Goal: Task Accomplishment & Management: Complete application form

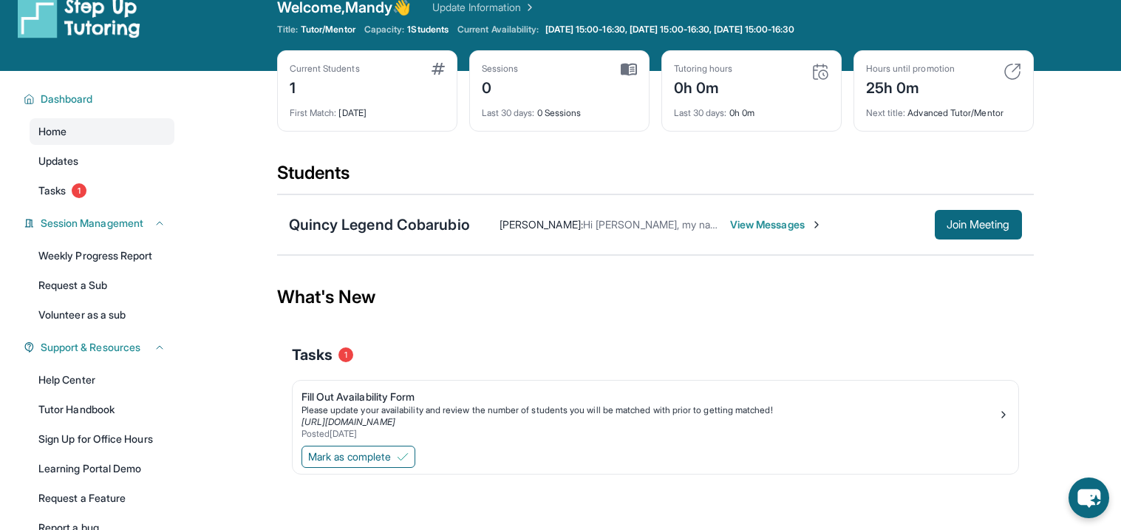
scroll to position [23, 0]
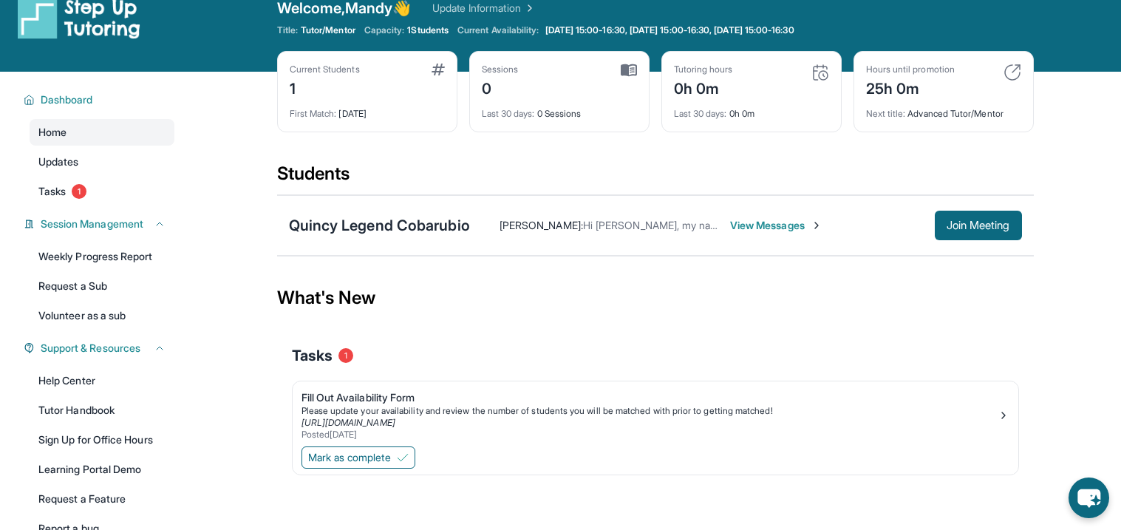
click at [800, 228] on span "View Messages" at bounding box center [776, 225] width 92 height 15
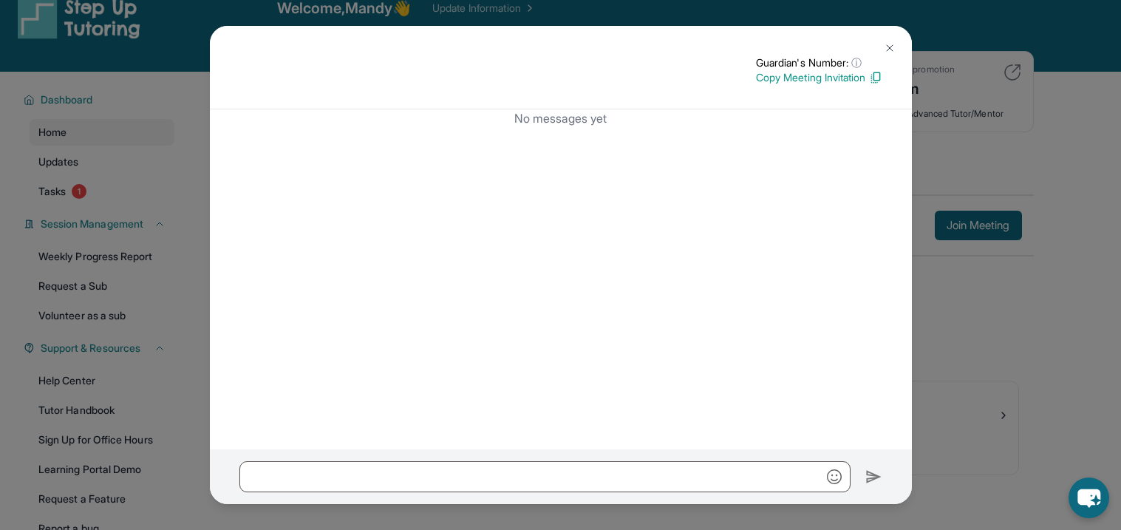
click at [887, 47] on img at bounding box center [890, 48] width 12 height 12
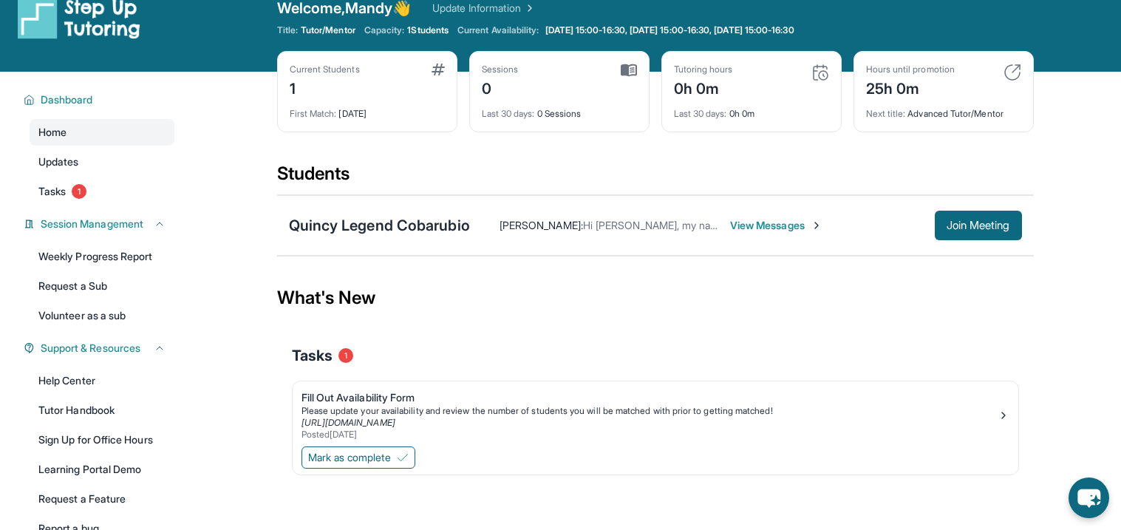
click at [758, 224] on span "View Messages" at bounding box center [776, 225] width 92 height 15
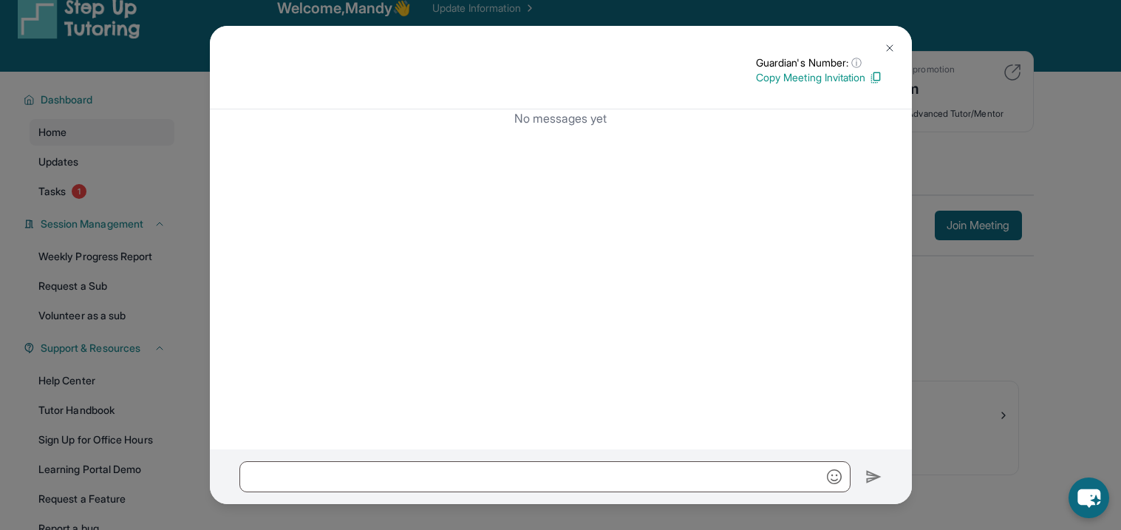
click at [897, 44] on button at bounding box center [890, 48] width 30 height 30
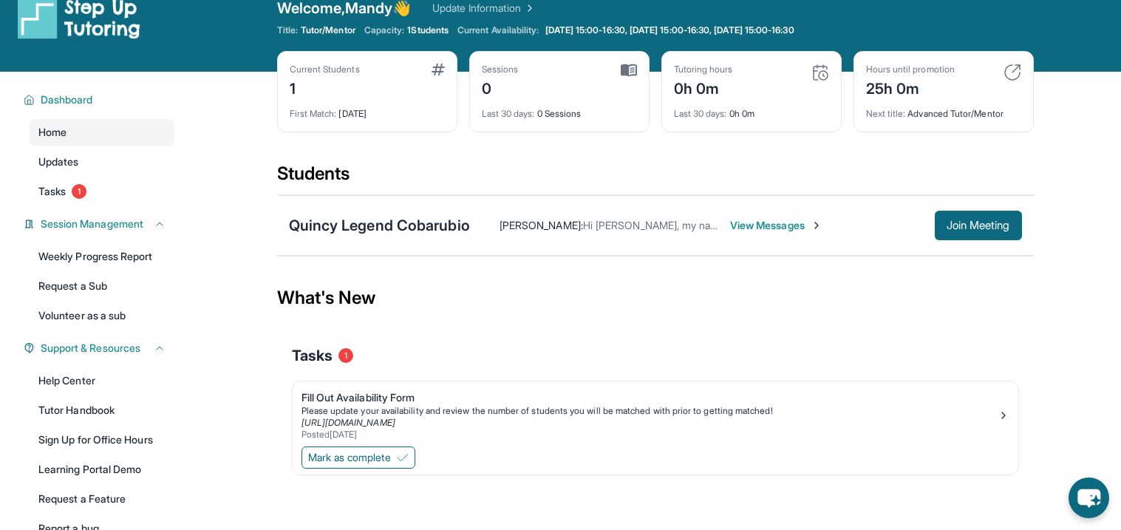
click at [583, 222] on span "Hi Mandy, my name is Dung but I go by Stephanie. I am Quincy mom." at bounding box center [815, 225] width 464 height 13
click at [424, 228] on div "Quincy Legend Cobarubio" at bounding box center [379, 225] width 181 height 21
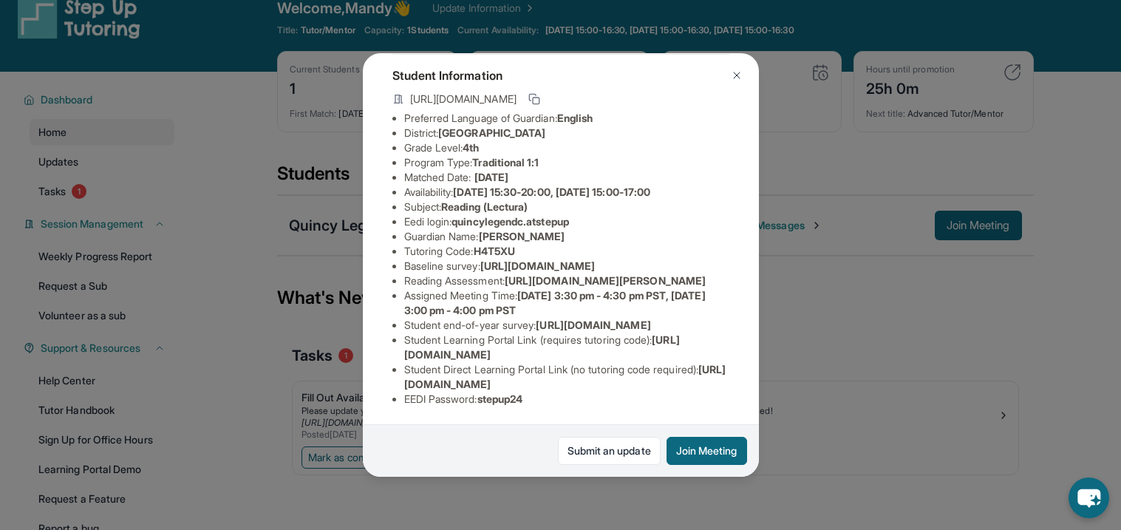
scroll to position [197, 0]
click at [740, 72] on img at bounding box center [737, 75] width 12 height 12
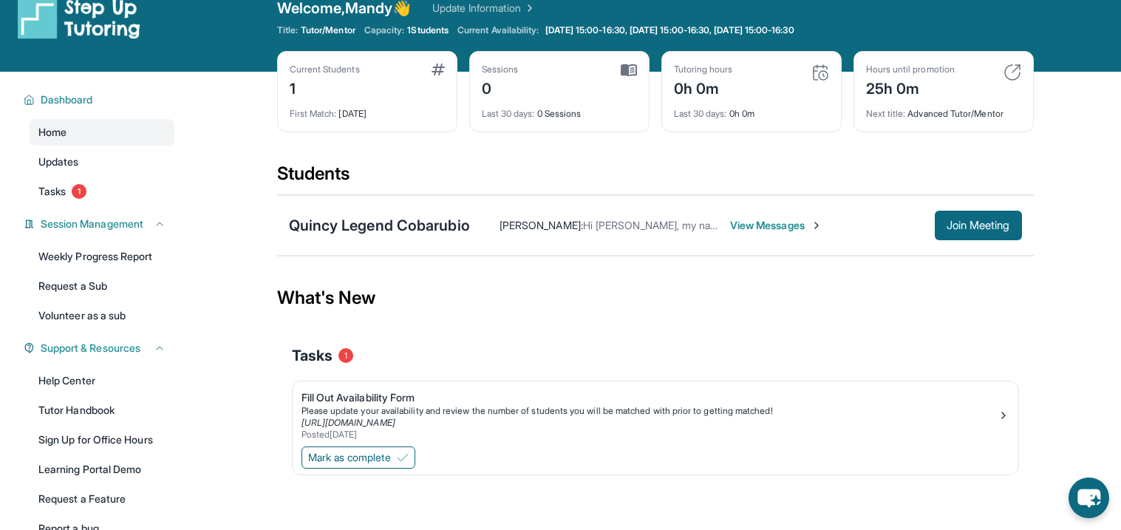
click at [779, 223] on span "View Messages" at bounding box center [776, 225] width 92 height 15
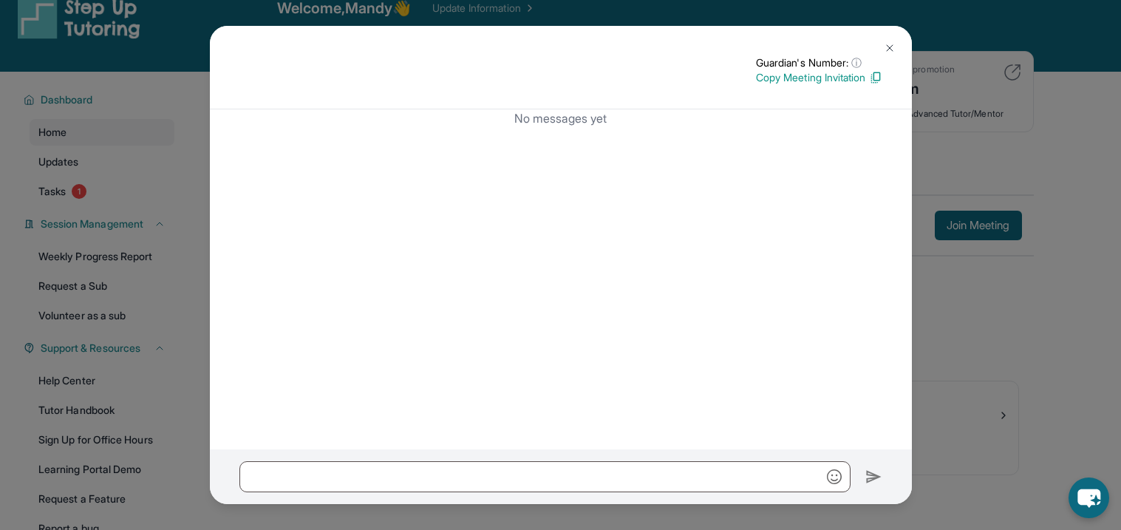
scroll to position [0, 0]
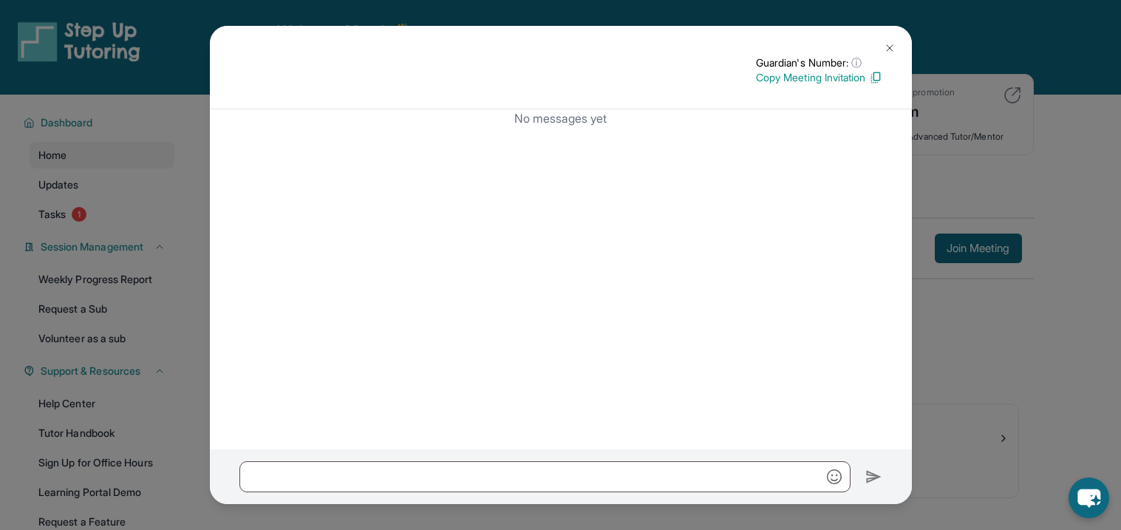
click at [887, 44] on img at bounding box center [890, 48] width 12 height 12
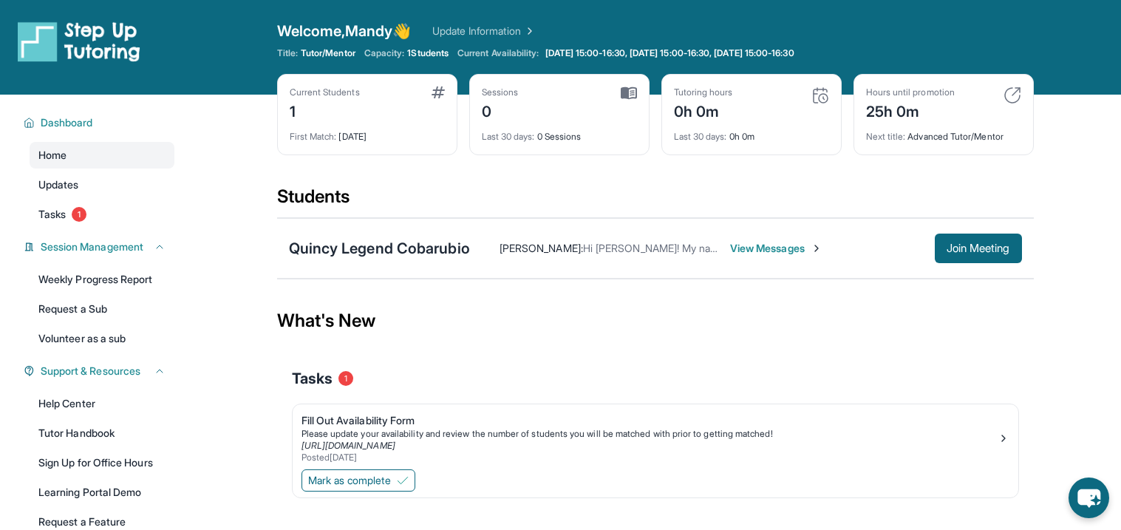
click at [769, 244] on span "View Messages" at bounding box center [776, 248] width 92 height 15
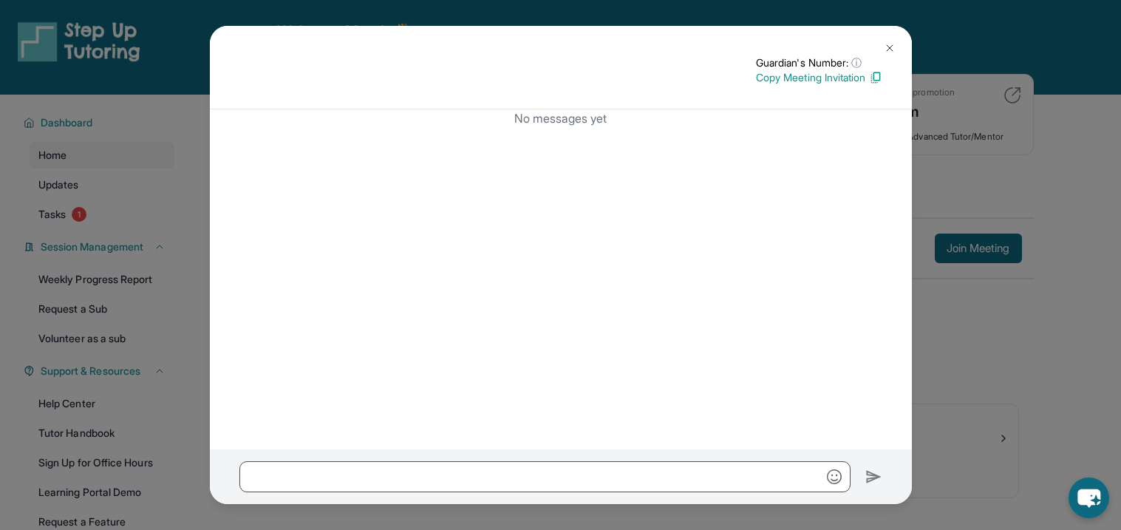
click at [889, 46] on img at bounding box center [890, 48] width 12 height 12
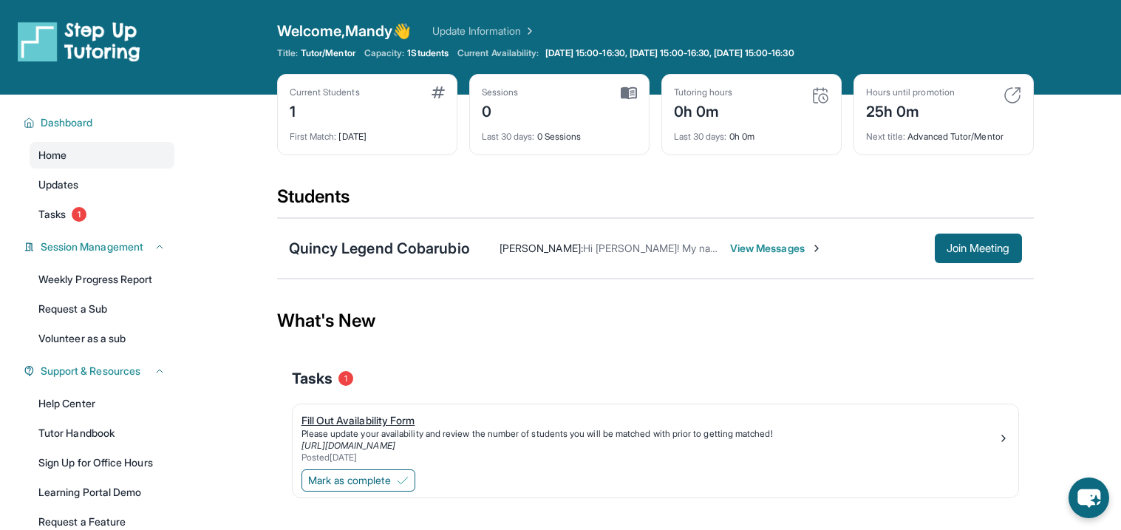
click at [378, 424] on div "Fill Out Availability Form" at bounding box center [650, 420] width 696 height 15
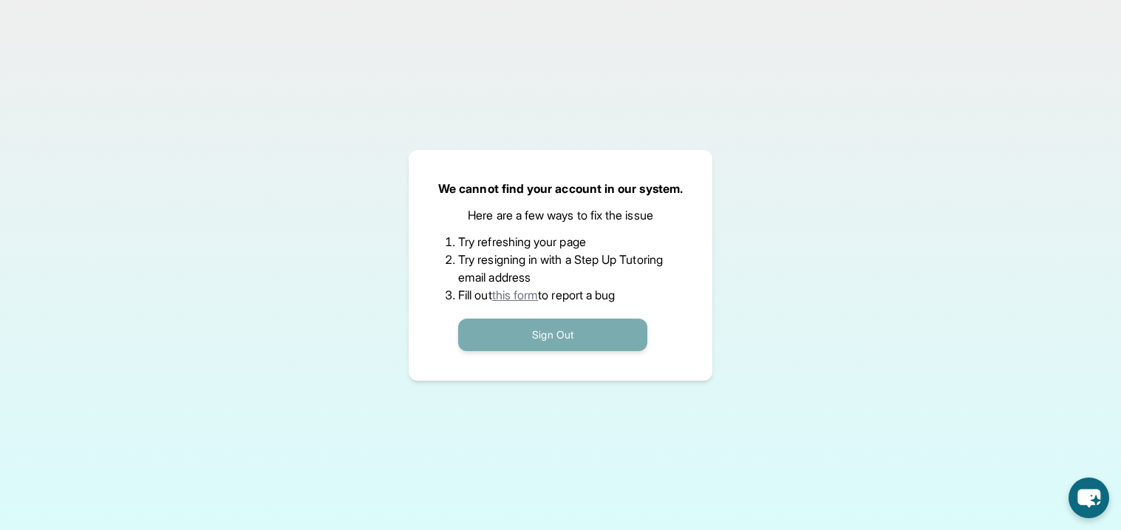
click at [590, 338] on button "Sign Out" at bounding box center [552, 335] width 189 height 33
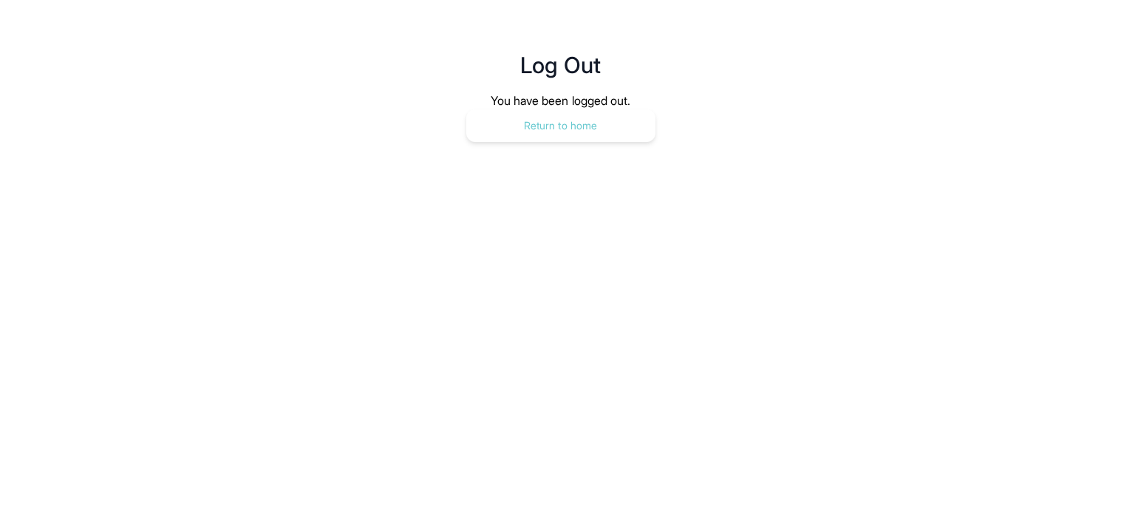
click at [597, 135] on button "Return to home" at bounding box center [560, 125] width 189 height 33
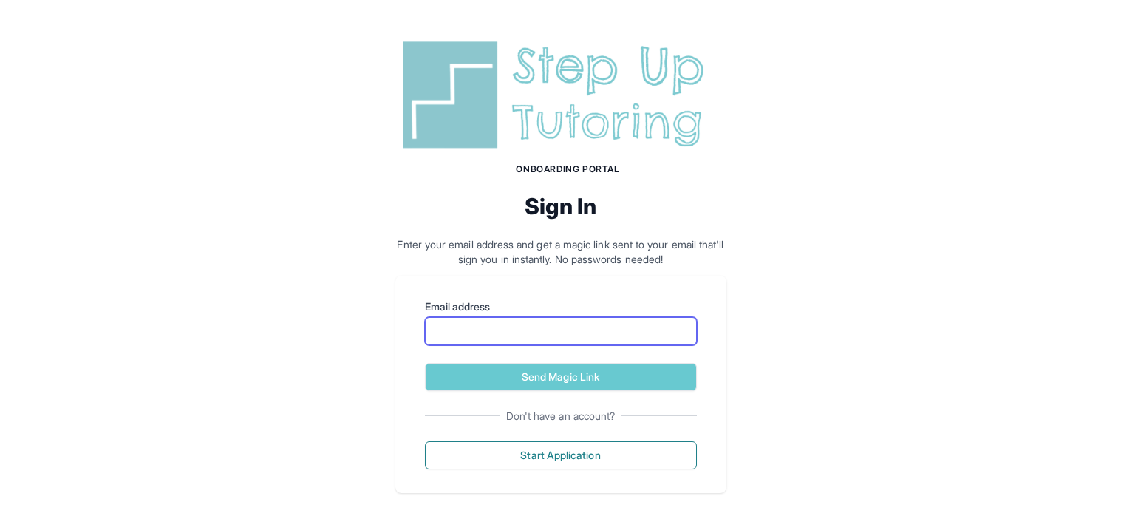
click at [458, 317] on input "Email address" at bounding box center [561, 331] width 272 height 28
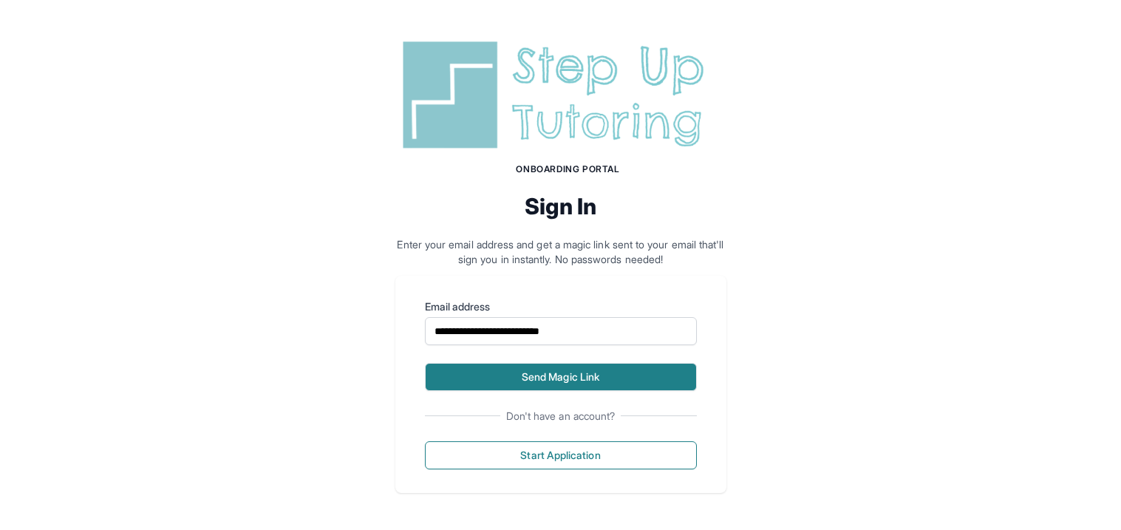
click at [494, 383] on button "Send Magic Link" at bounding box center [561, 377] width 272 height 28
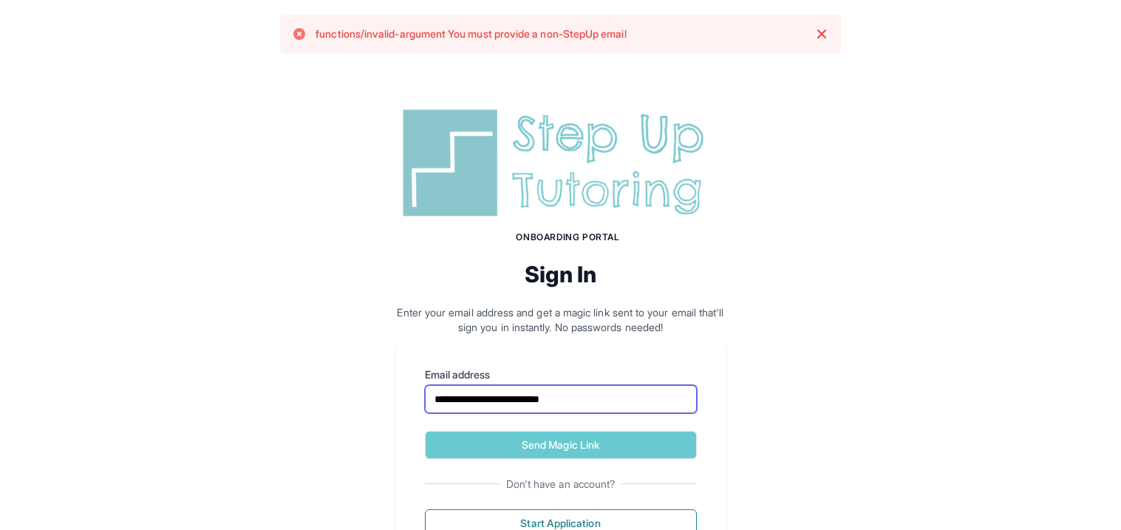
click at [494, 400] on input "**********" at bounding box center [561, 399] width 272 height 28
type input "**********"
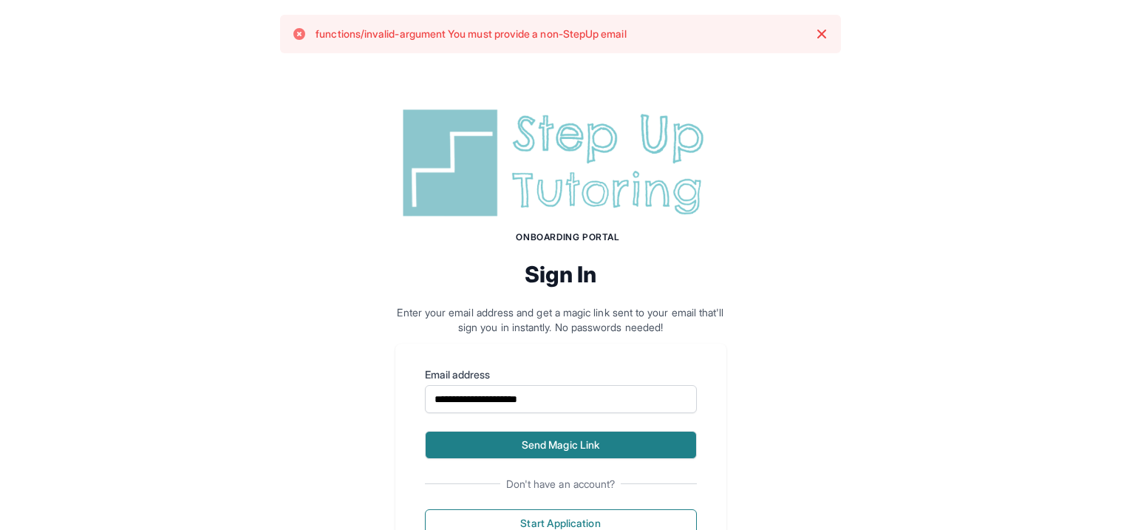
click at [522, 438] on button "Send Magic Link" at bounding box center [561, 445] width 272 height 28
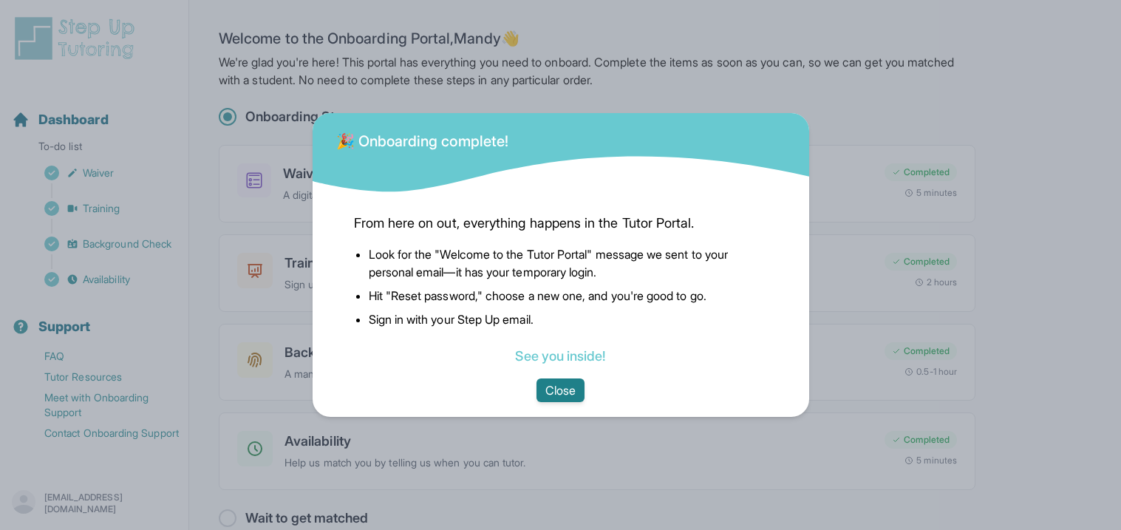
click at [560, 384] on button "Close" at bounding box center [561, 390] width 48 height 24
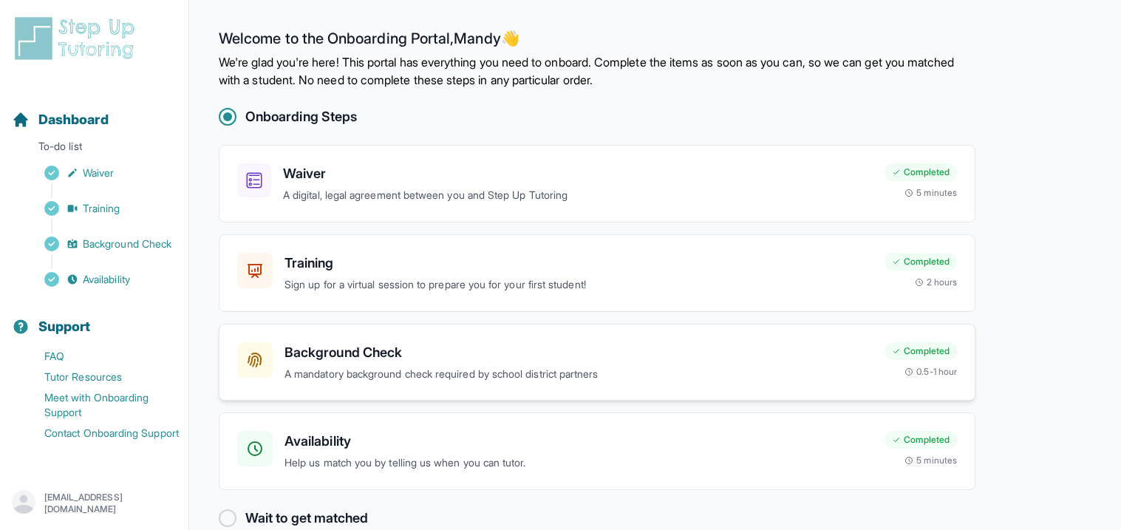
scroll to position [28, 0]
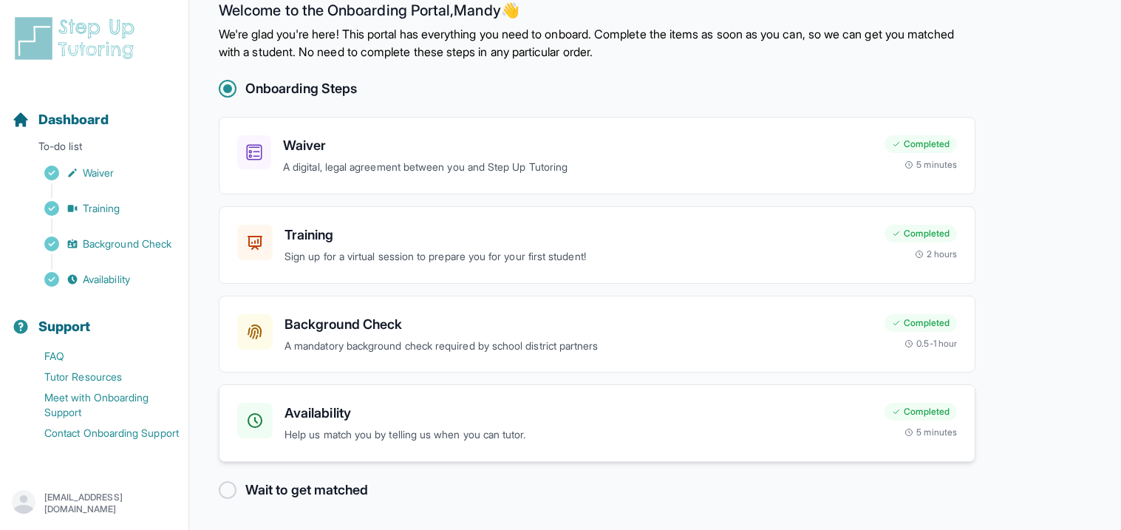
click at [524, 397] on div "Availability Help us match you by telling us when you can tutor. Completed 5 mi…" at bounding box center [597, 423] width 757 height 78
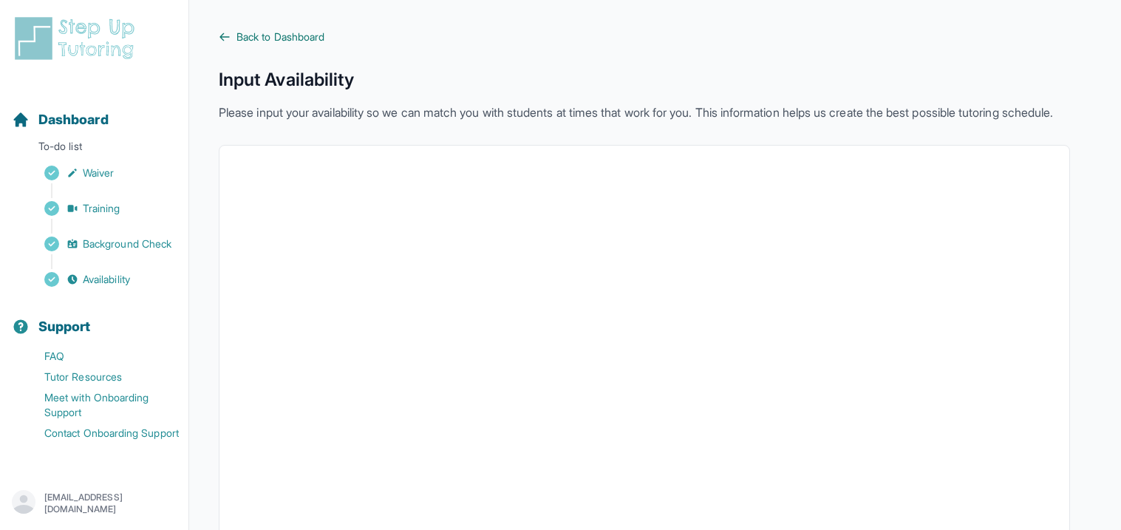
click at [237, 36] on span "Back to Dashboard" at bounding box center [281, 37] width 88 height 15
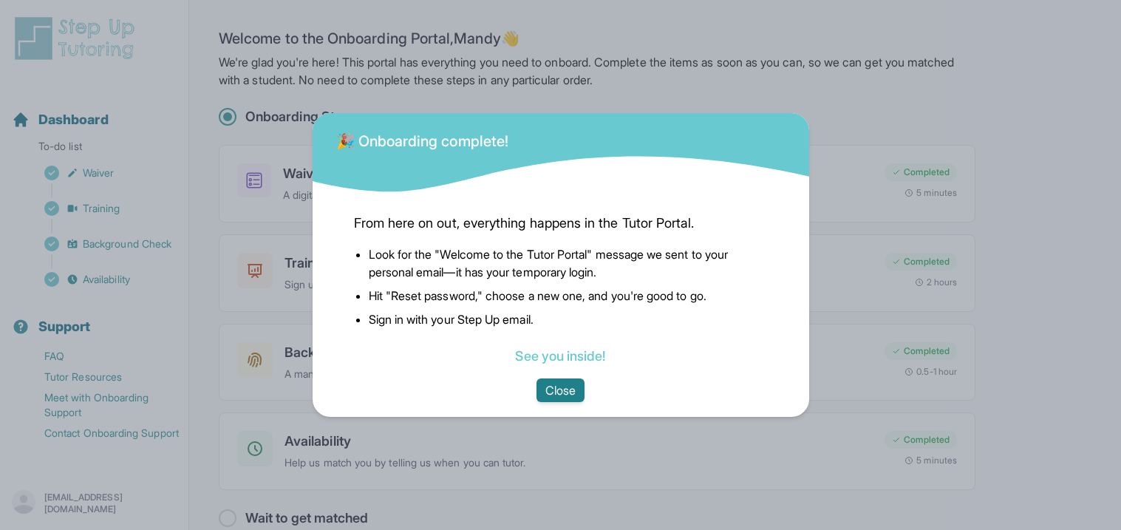
click at [557, 384] on button "Close" at bounding box center [561, 390] width 48 height 24
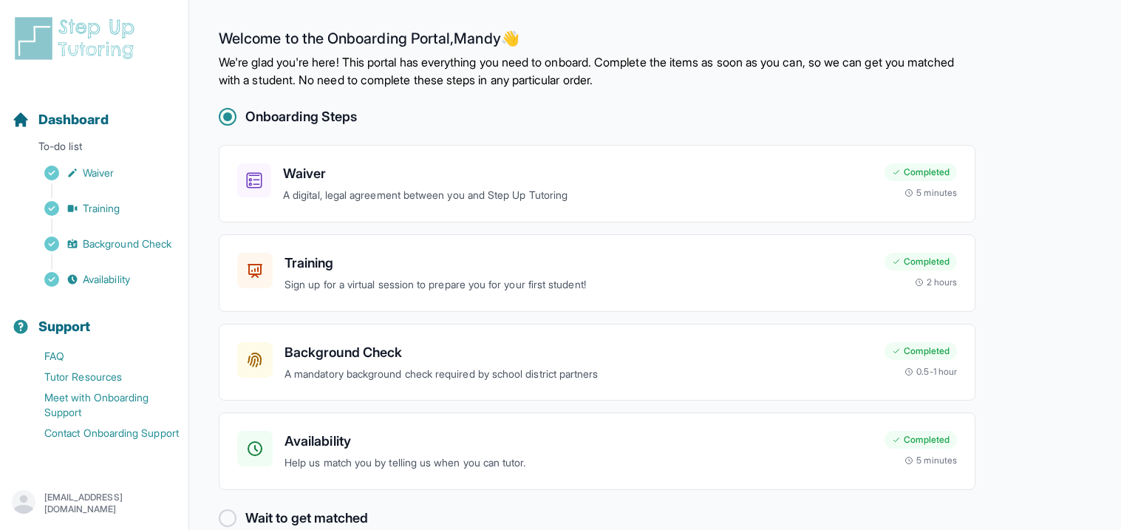
scroll to position [28, 0]
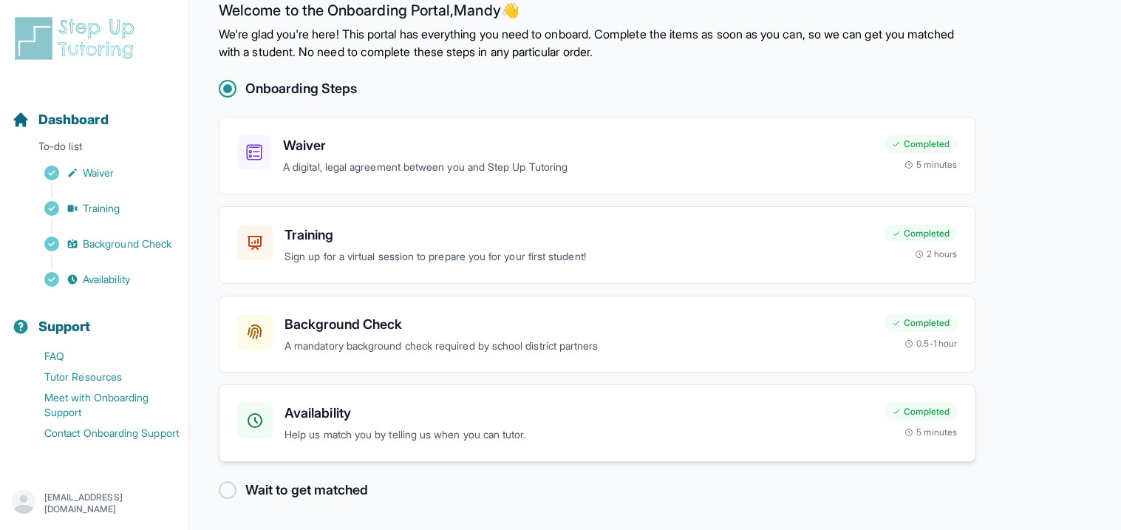
click at [917, 421] on div "Completed 5 minutes" at bounding box center [921, 420] width 72 height 35
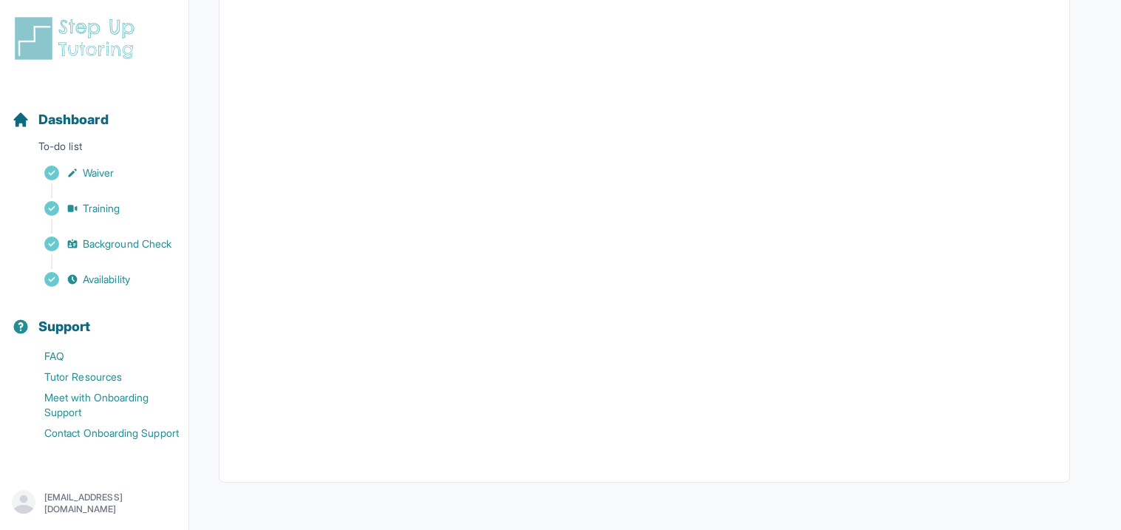
scroll to position [313, 0]
click at [1100, 322] on main "Back to Dashboard Input Availability Please input your availability so we can m…" at bounding box center [655, 109] width 932 height 841
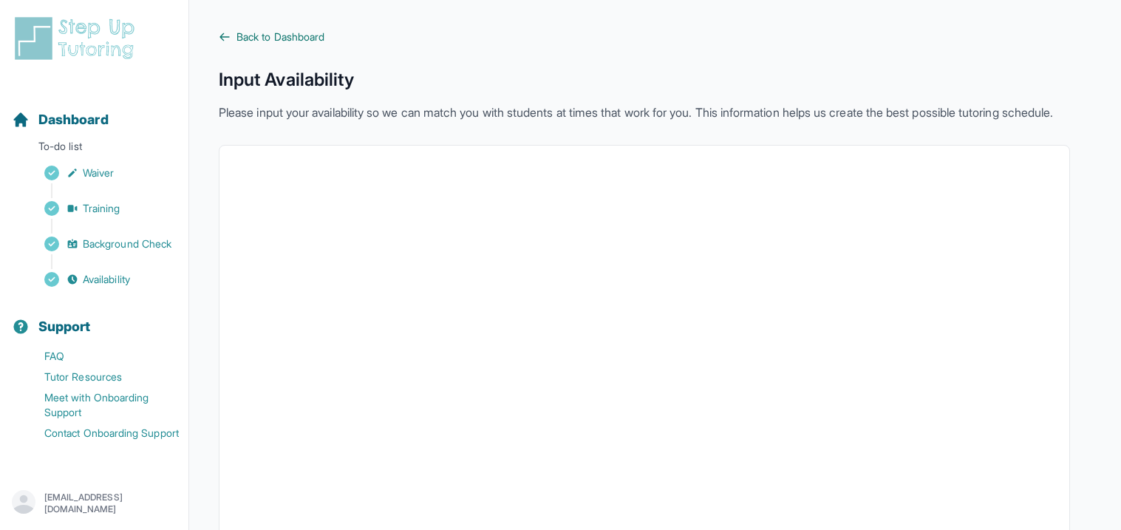
click at [219, 43] on link "Back to Dashboard" at bounding box center [645, 37] width 852 height 15
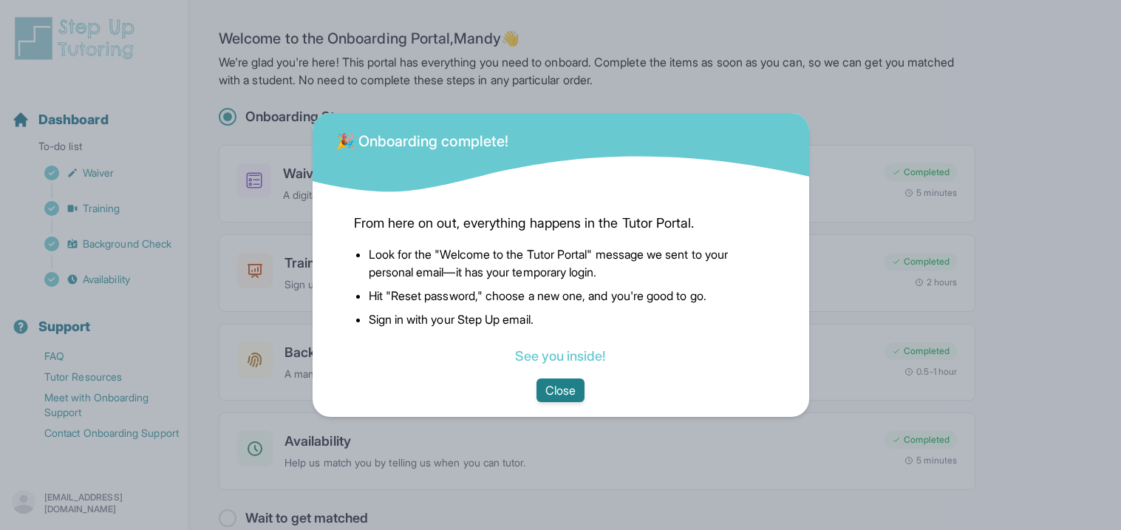
click at [574, 393] on button "Close" at bounding box center [561, 390] width 48 height 24
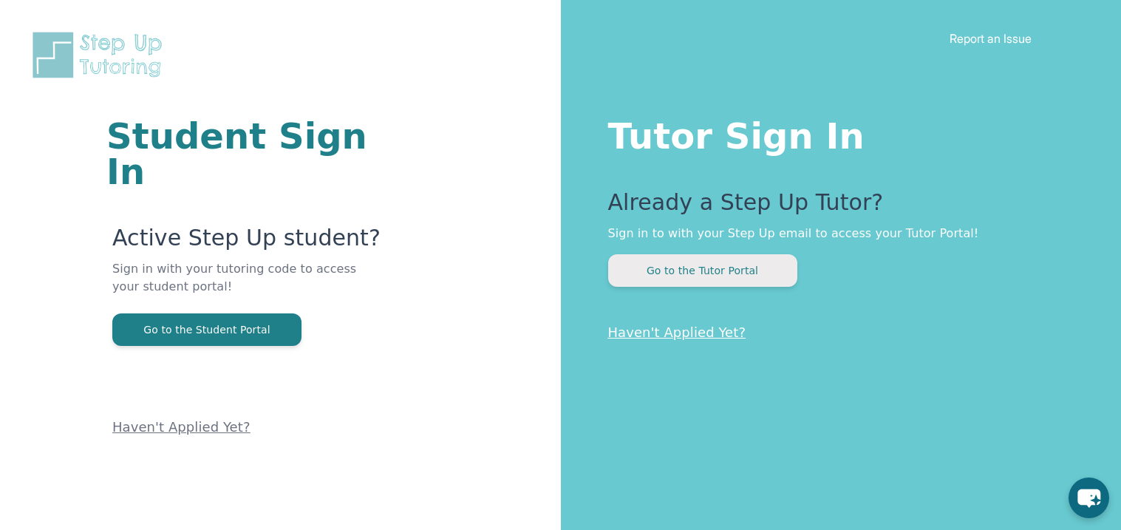
click at [667, 281] on button "Go to the Tutor Portal" at bounding box center [702, 270] width 189 height 33
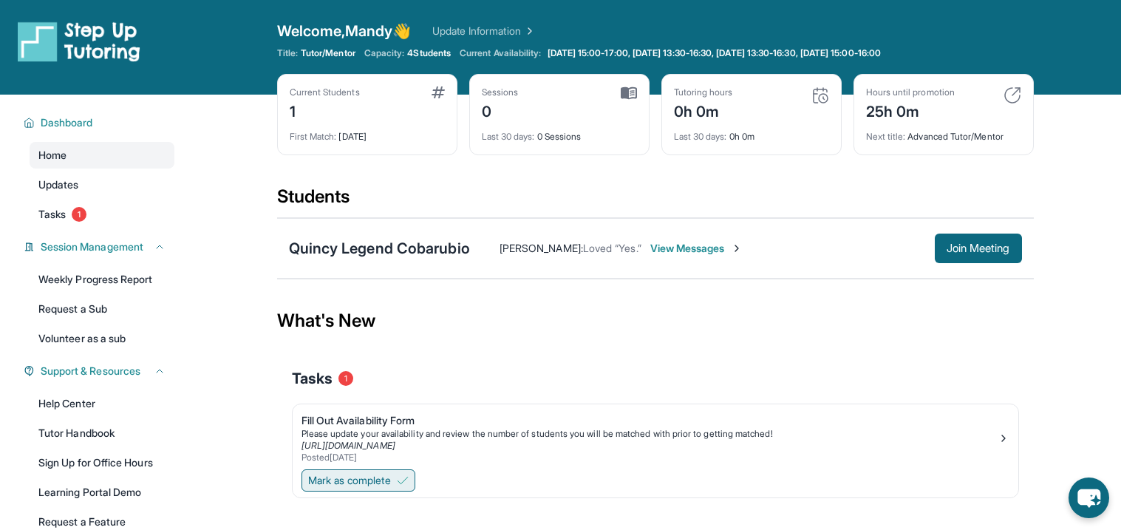
click at [401, 480] on button "Mark as complete" at bounding box center [359, 480] width 114 height 22
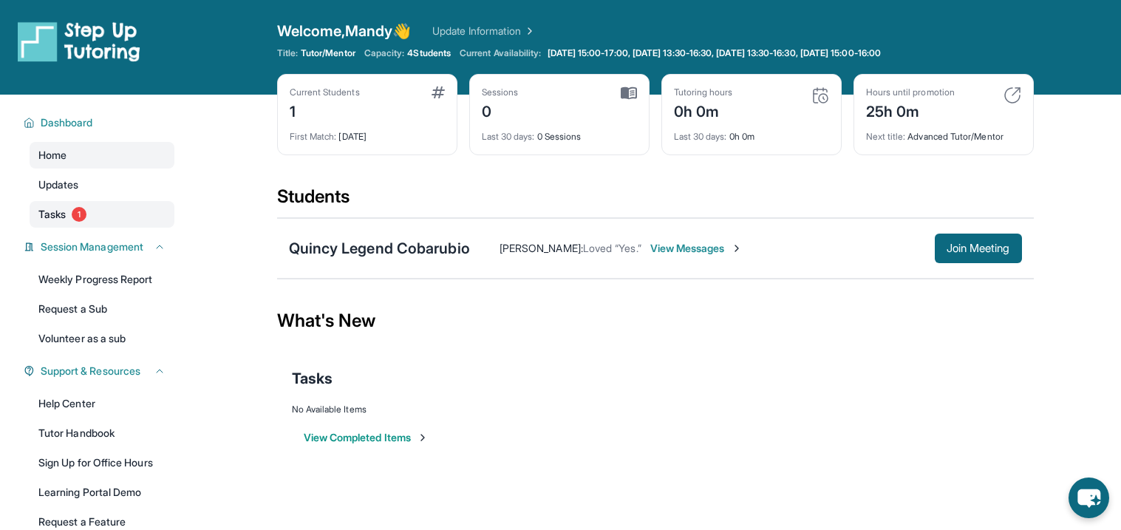
click at [33, 216] on link "Tasks 1" at bounding box center [102, 214] width 145 height 27
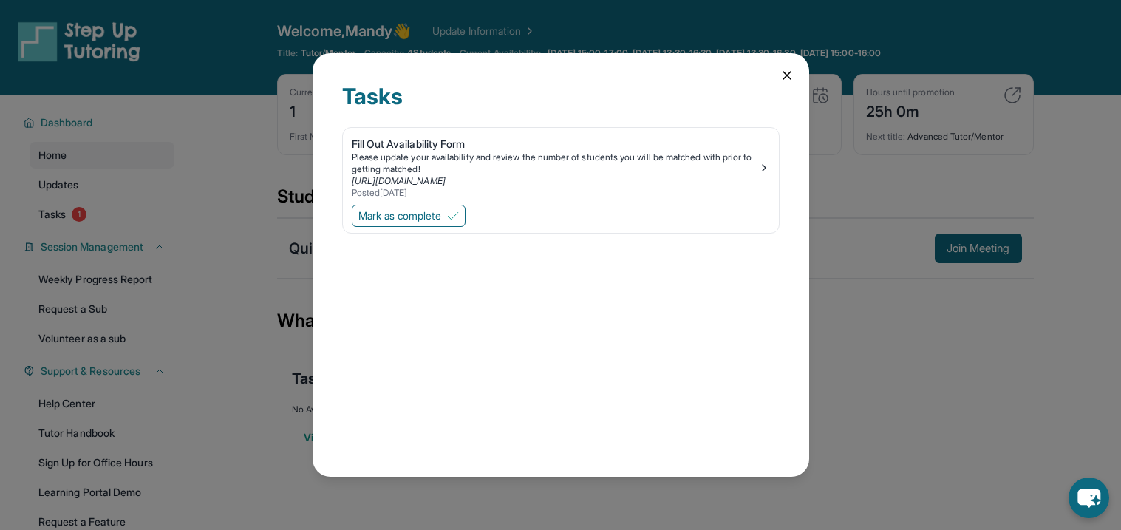
click at [791, 67] on div "Tasks Fill Out Availability Form Please update your availability and review the…" at bounding box center [561, 265] width 497 height 424
click at [790, 72] on icon at bounding box center [787, 75] width 7 height 7
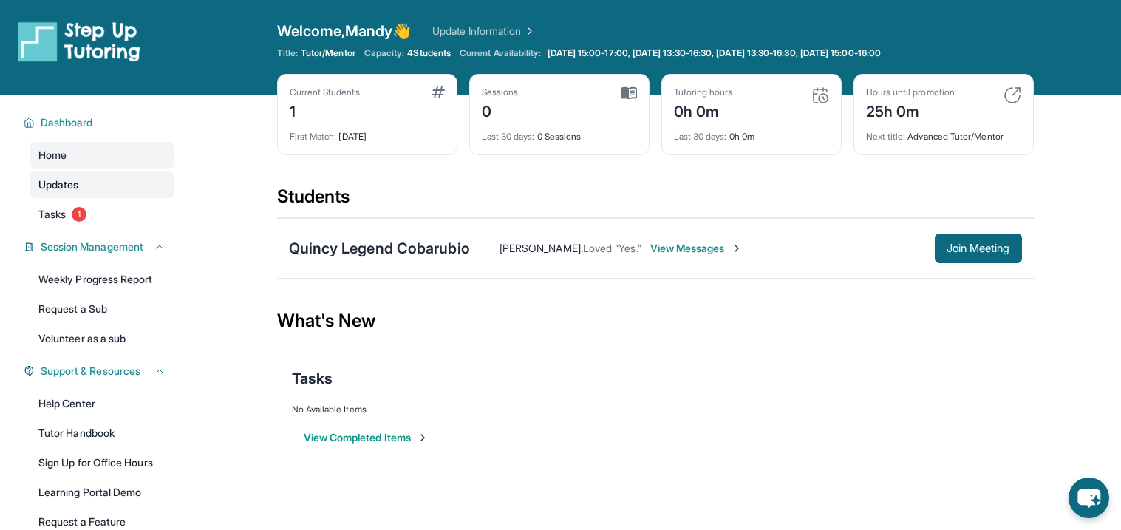
click at [91, 187] on link "Updates" at bounding box center [102, 185] width 145 height 27
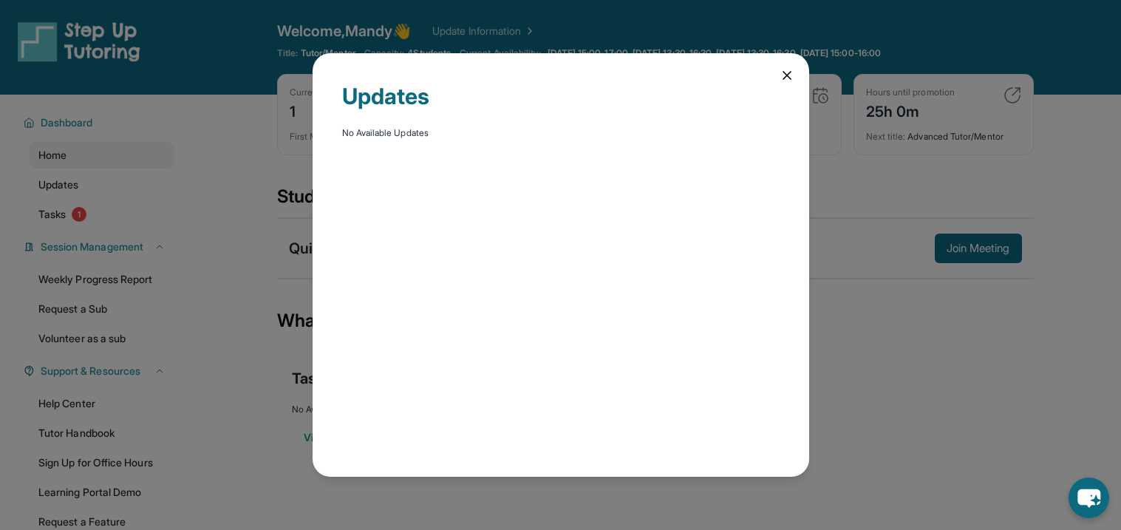
click at [784, 72] on icon at bounding box center [787, 75] width 7 height 7
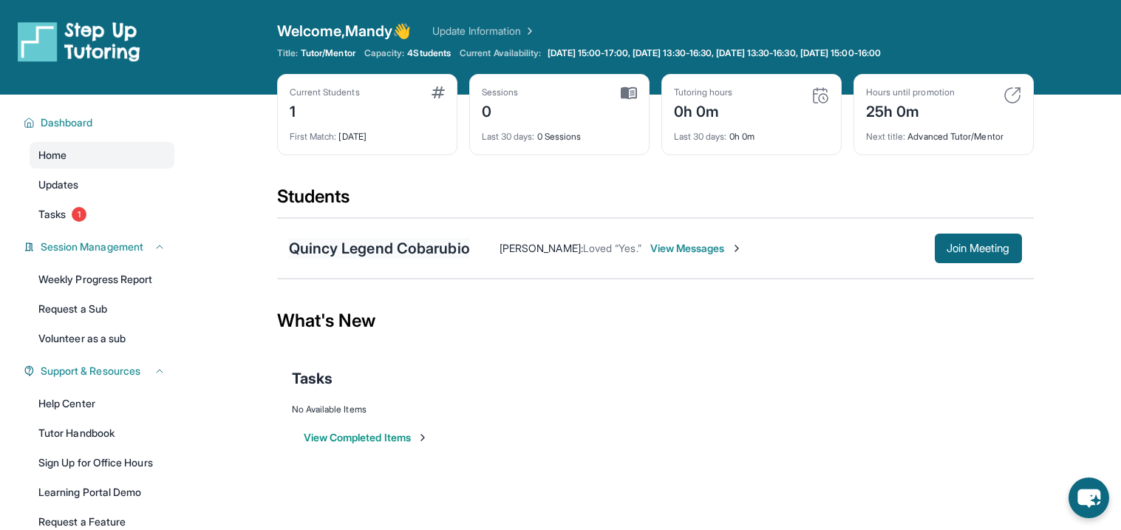
click at [384, 239] on div "Quincy Legend Cobarubio" at bounding box center [379, 248] width 181 height 21
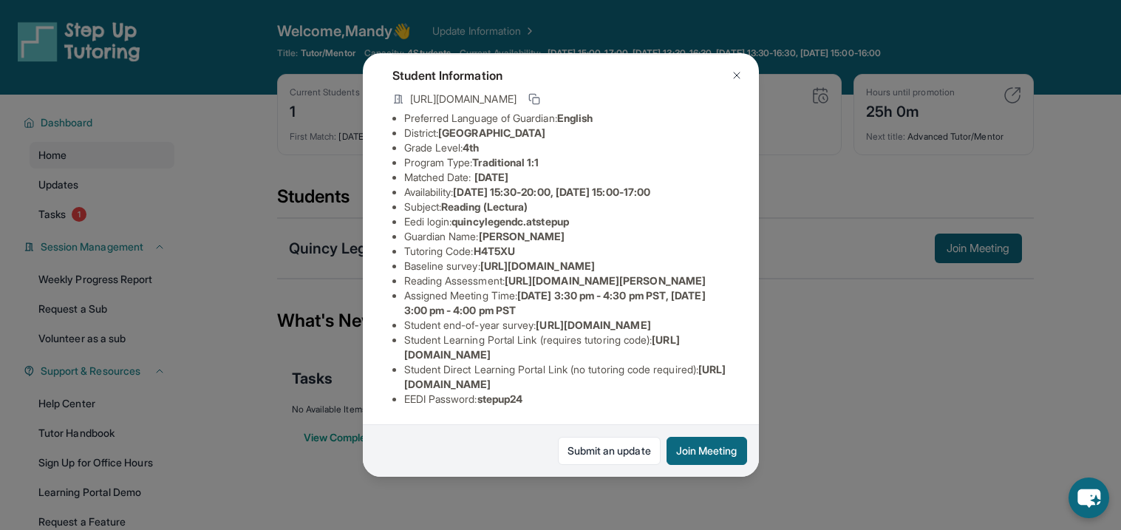
scroll to position [197, 0]
click at [736, 72] on img at bounding box center [737, 75] width 12 height 12
